Goal: Information Seeking & Learning: Learn about a topic

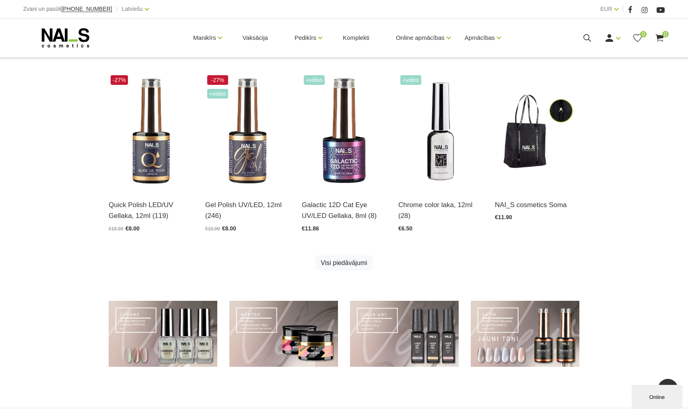
scroll to position [411, 0]
click at [441, 145] on img at bounding box center [440, 131] width 85 height 116
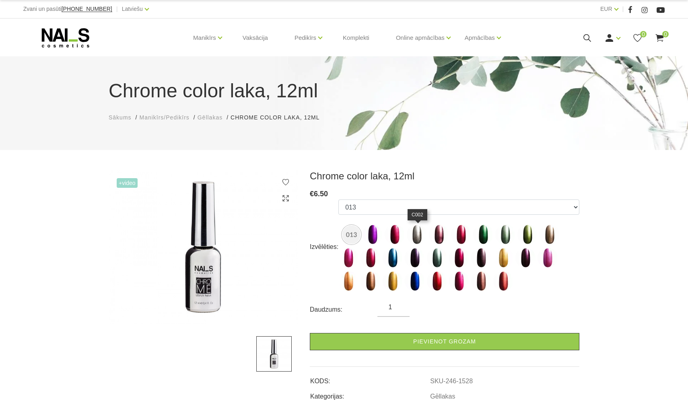
click at [409, 233] on img at bounding box center [417, 235] width 20 height 20
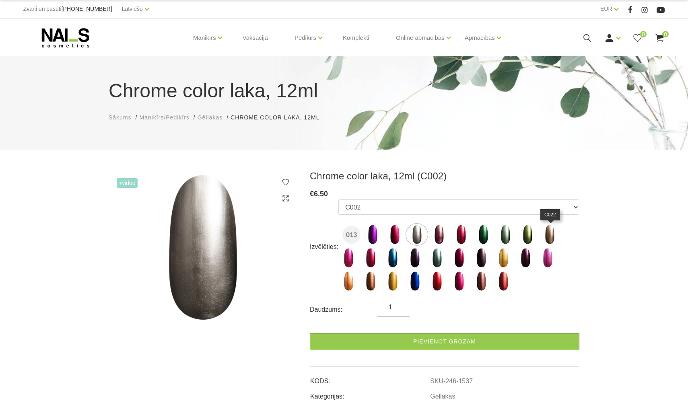
click at [548, 237] on img at bounding box center [550, 235] width 20 height 20
select select "1543"
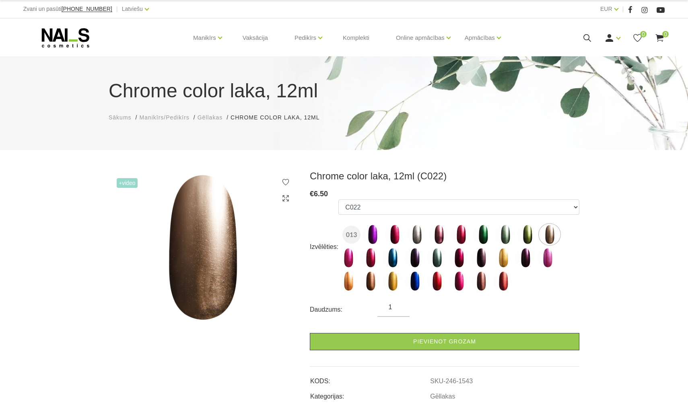
click at [593, 33] on div "Ienākt Reģistrēties 0 0" at bounding box center [601, 38] width 128 height 10
click at [584, 38] on use at bounding box center [588, 38] width 8 height 8
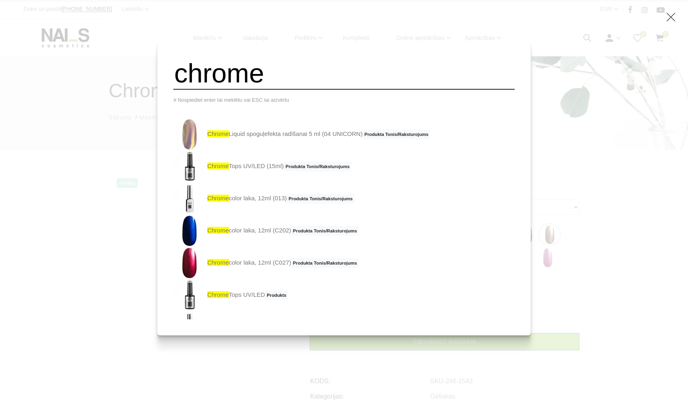
type input "chrome"
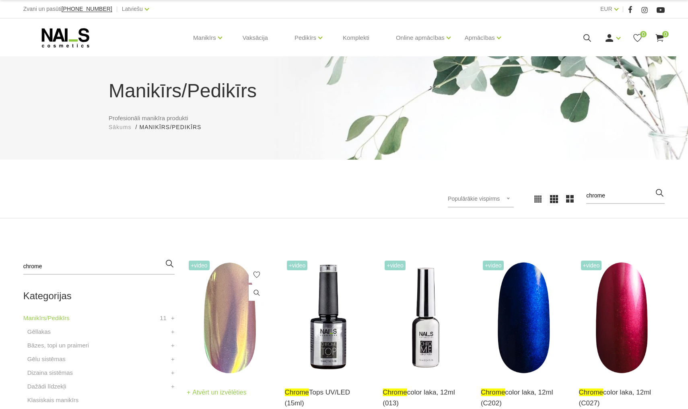
click at [252, 308] on img at bounding box center [230, 318] width 86 height 118
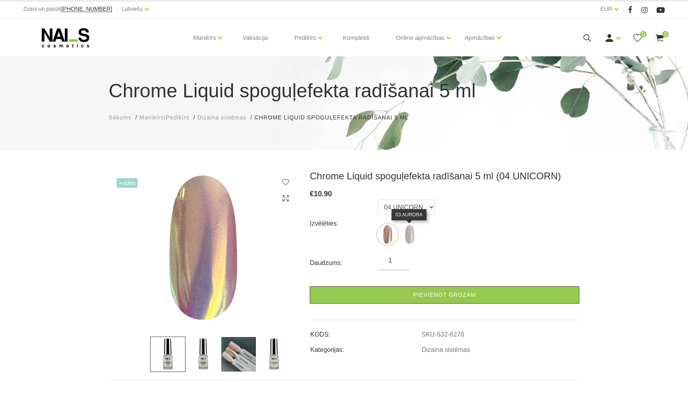
click at [410, 230] on img at bounding box center [410, 235] width 20 height 20
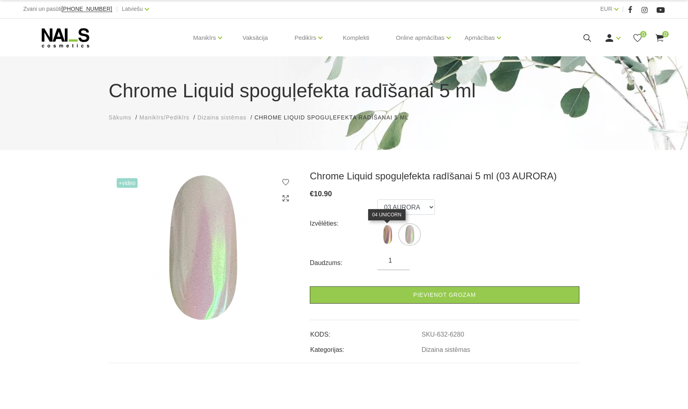
click at [390, 233] on img at bounding box center [388, 235] width 20 height 20
select select "6278"
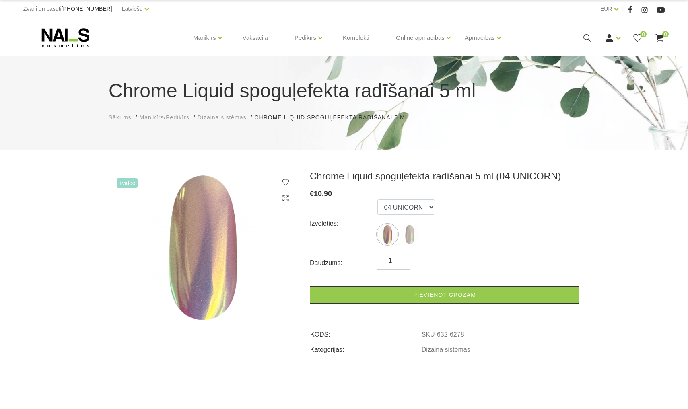
click at [583, 38] on icon at bounding box center [587, 38] width 10 height 10
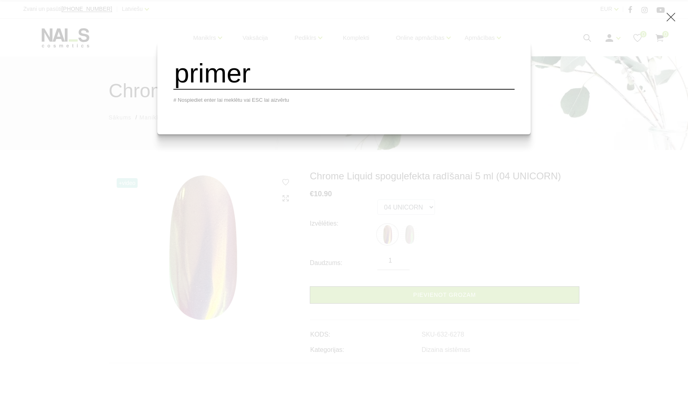
type input "primer"
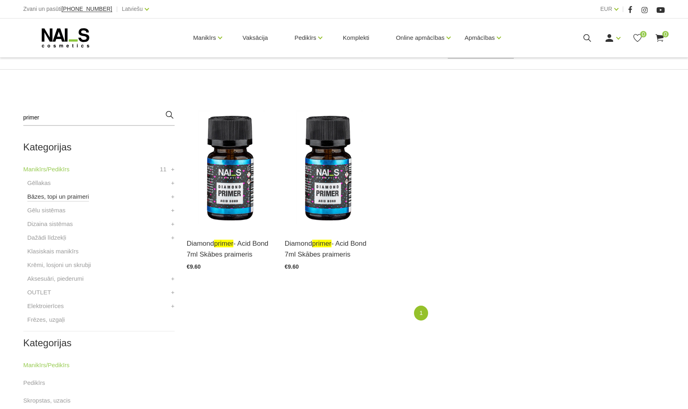
scroll to position [156, 0]
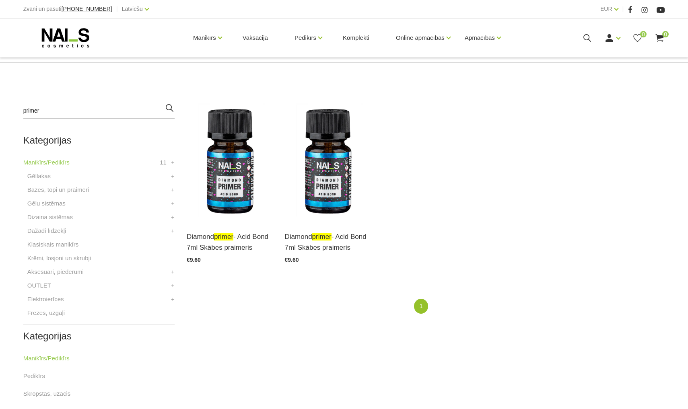
click at [176, 192] on div "primer Kategorijas Manikīrs/Pedikīrs 11 Gēllakas MIRROR COLOR Gel polish ROSE G…" at bounding box center [98, 294] width 163 height 383
click at [174, 192] on link "+" at bounding box center [173, 190] width 4 height 10
click at [53, 219] on link "Praimeri, bondi" at bounding box center [51, 218] width 41 height 10
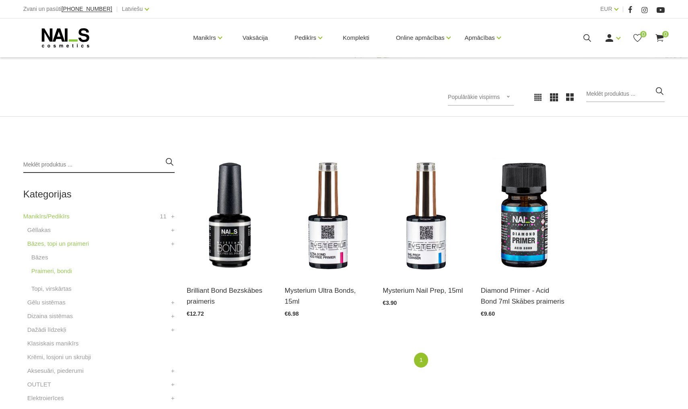
scroll to position [93, 0]
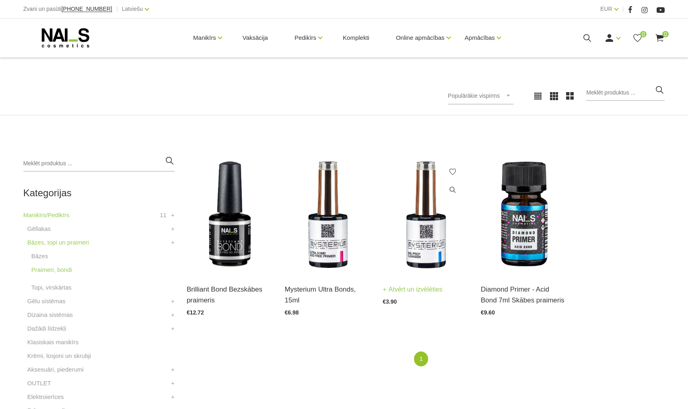
click at [417, 263] on img at bounding box center [426, 215] width 86 height 118
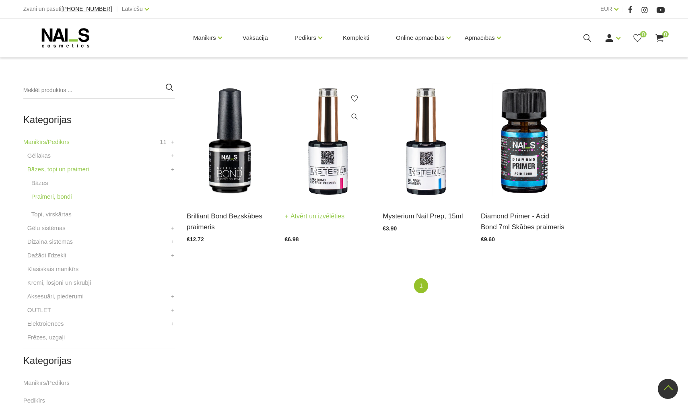
click at [320, 154] on img at bounding box center [328, 142] width 86 height 118
click at [223, 151] on img at bounding box center [230, 142] width 86 height 118
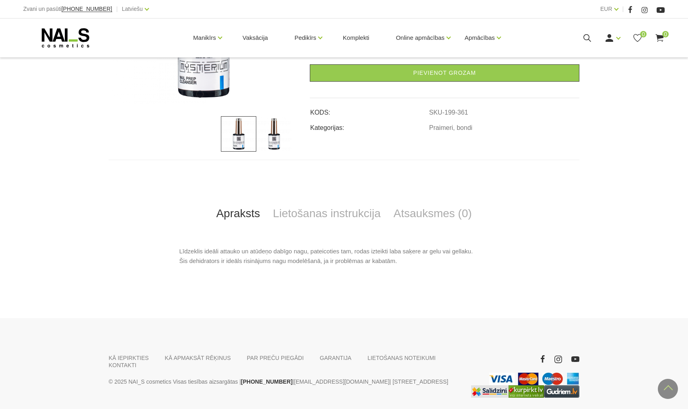
scroll to position [228, 0]
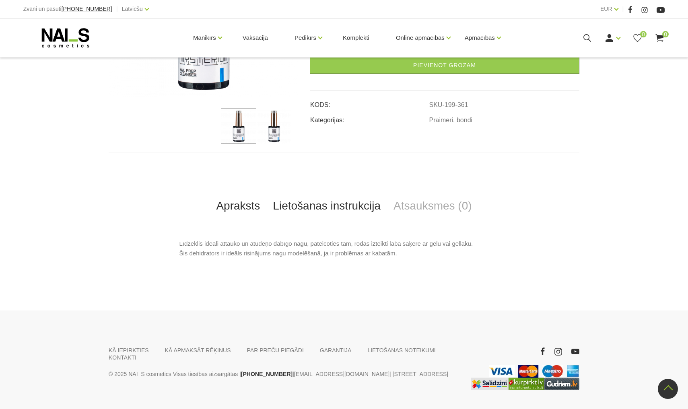
click at [315, 213] on link "Lietošanas instrukcija" at bounding box center [326, 206] width 121 height 27
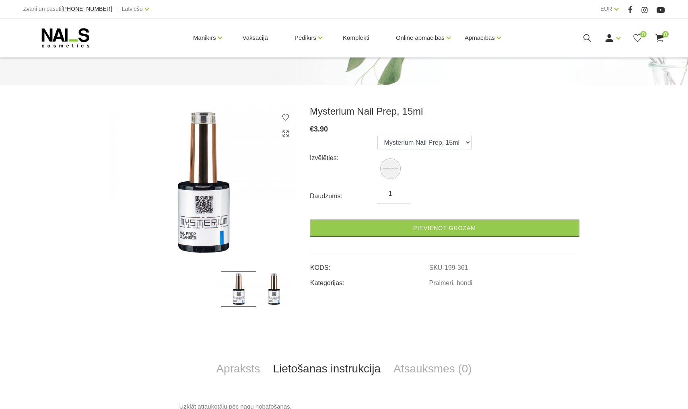
scroll to position [64, 0]
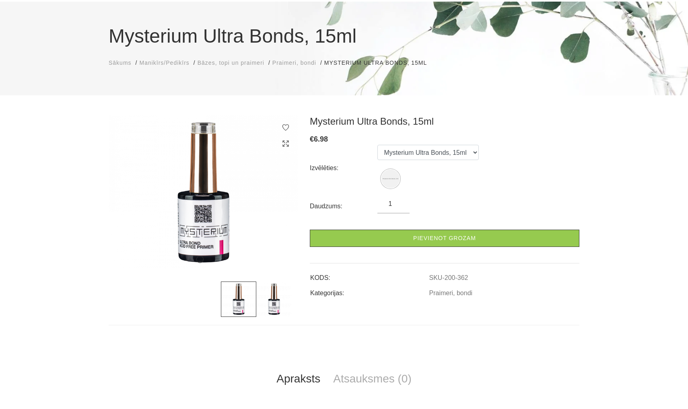
scroll to position [56, 0]
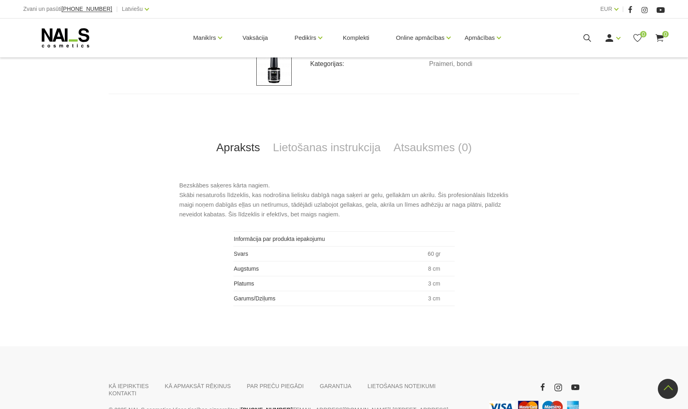
scroll to position [299, 0]
